Goal: Task Accomplishment & Management: Manage account settings

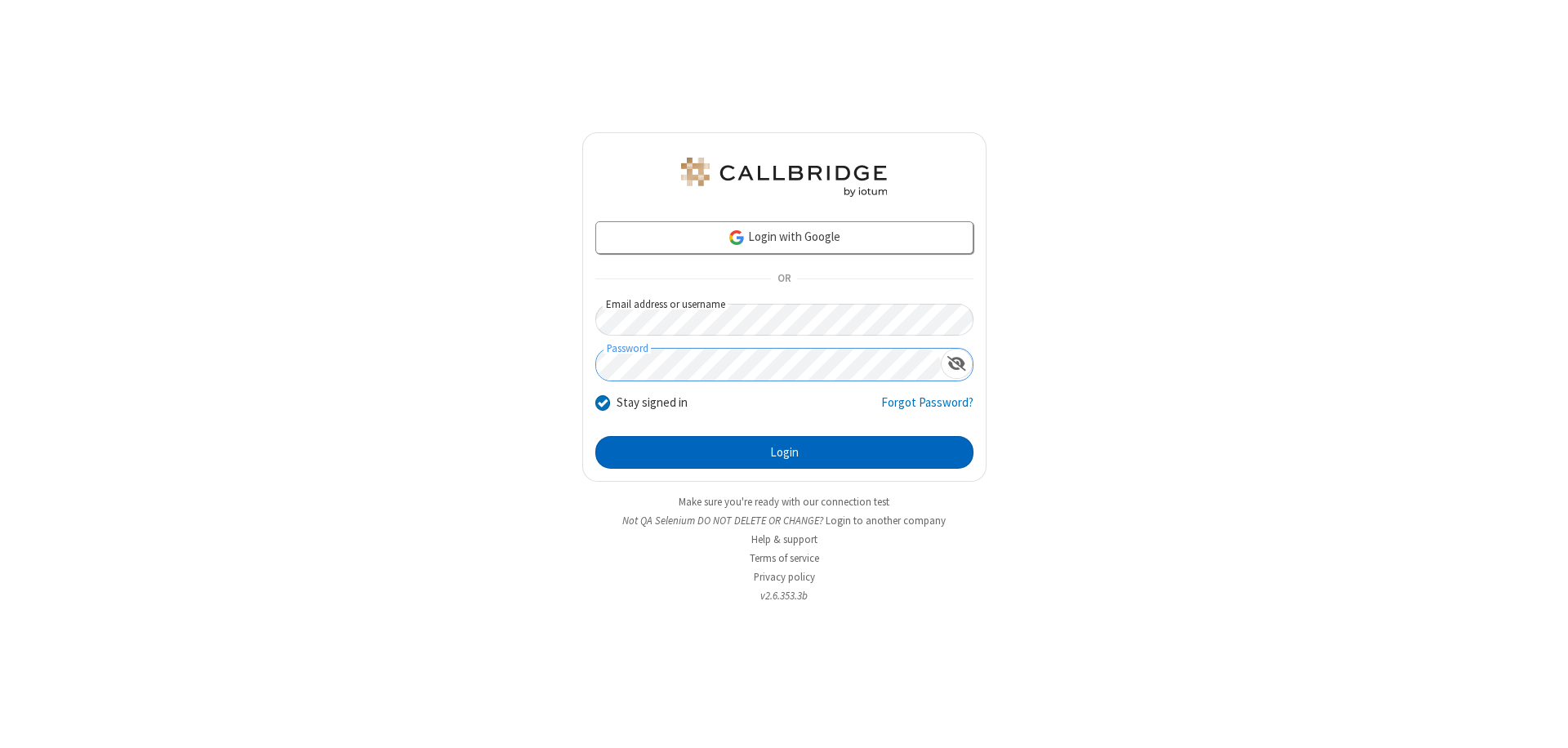
click at [784, 453] on button "Login" at bounding box center [784, 452] width 378 height 33
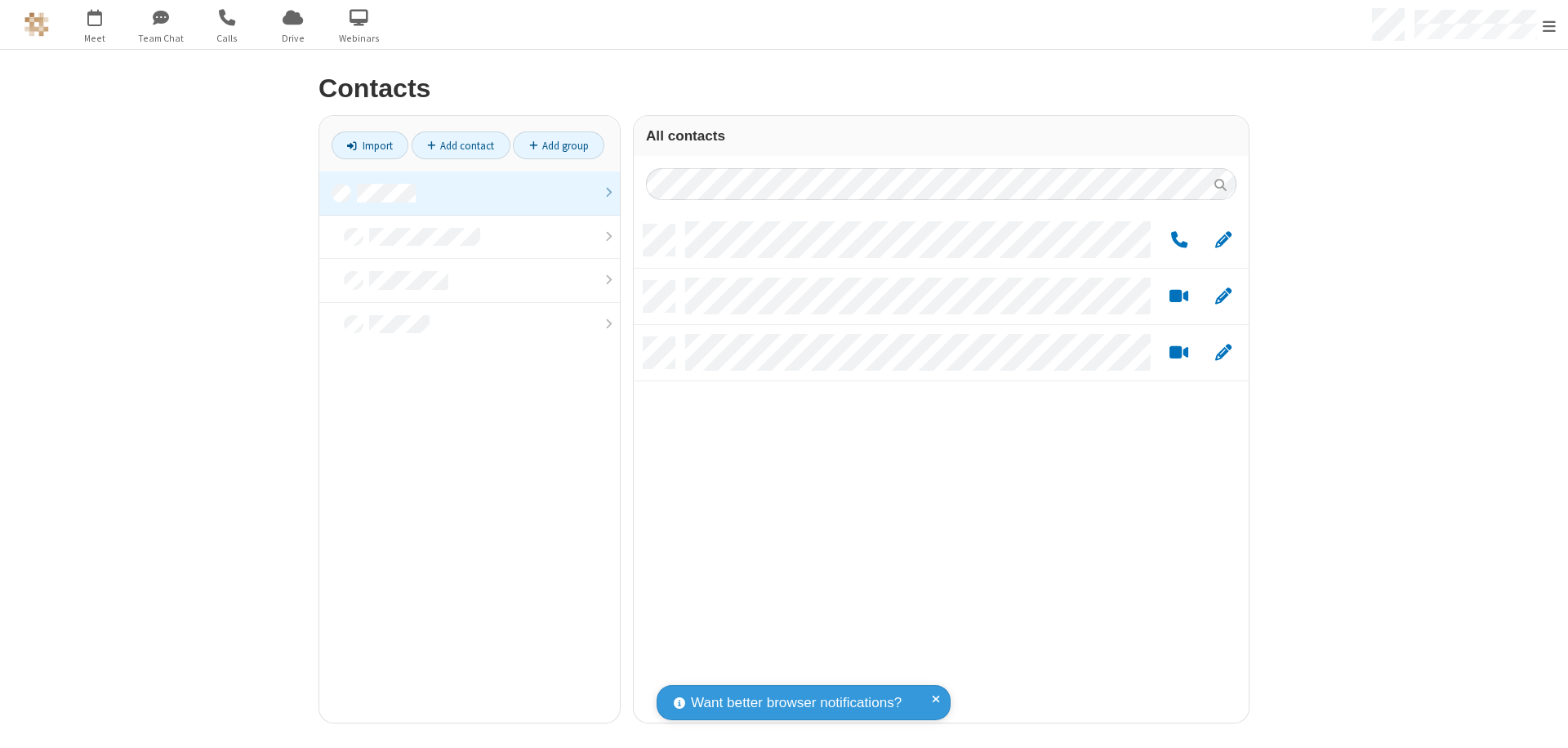
scroll to position [498, 603]
click at [470, 192] on link at bounding box center [469, 193] width 300 height 44
click at [1223, 239] on span "Edit" at bounding box center [1223, 240] width 16 height 21
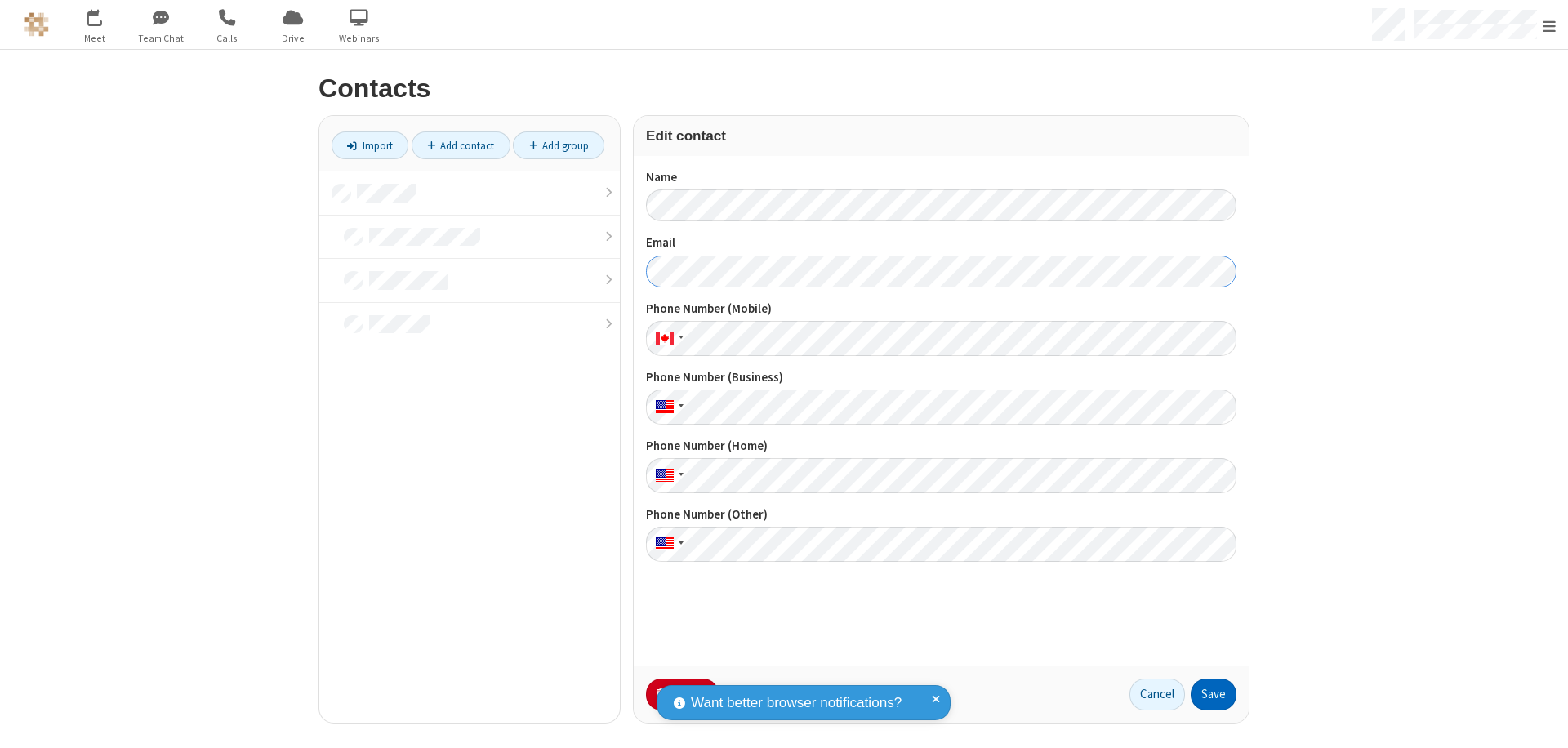
click at [1214, 694] on button "Save" at bounding box center [1213, 695] width 46 height 33
